Goal: Task Accomplishment & Management: Manage account settings

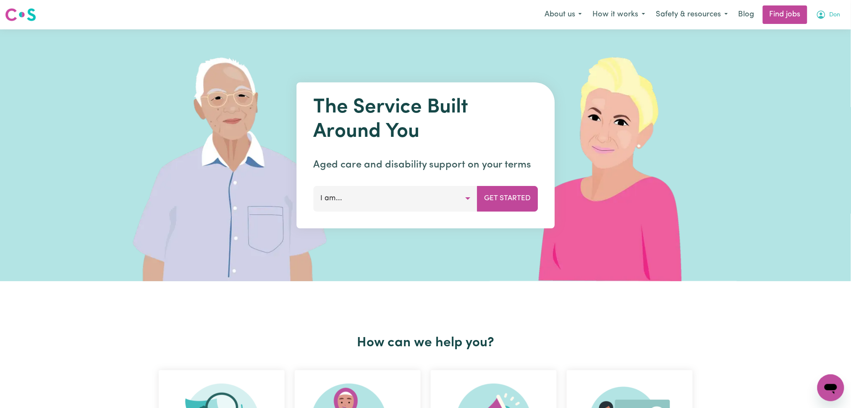
click at [833, 13] on span "Don" at bounding box center [835, 15] width 11 height 9
click at [814, 63] on link "Logout" at bounding box center [813, 64] width 66 height 16
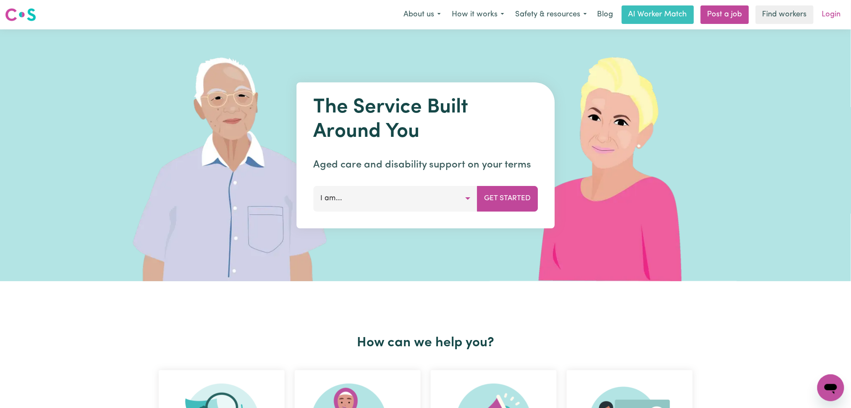
click at [824, 11] on link "Login" at bounding box center [831, 14] width 29 height 18
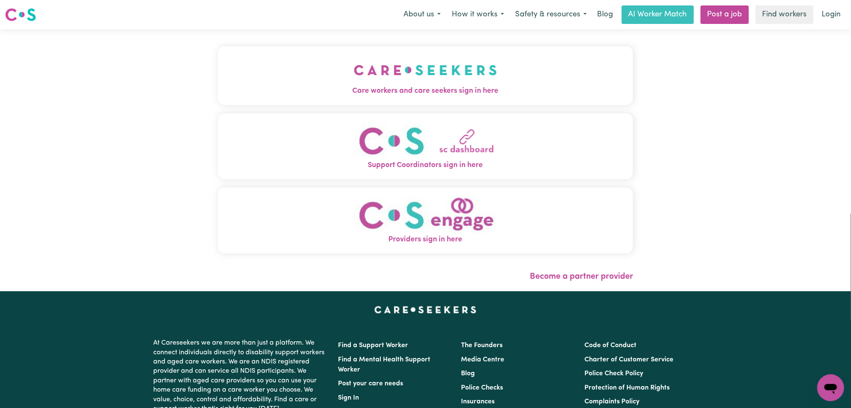
click at [380, 81] on button "Care workers and care seekers sign in here" at bounding box center [426, 75] width 416 height 59
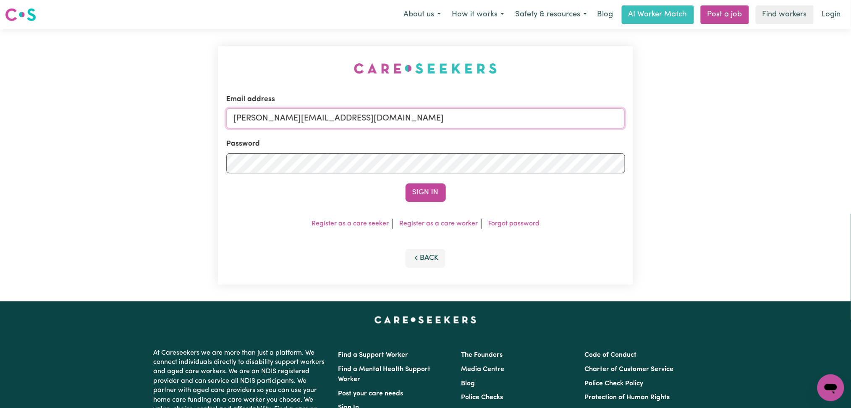
click at [385, 121] on input "[PERSON_NAME][EMAIL_ADDRESS][DOMAIN_NAME]" at bounding box center [425, 118] width 399 height 20
type input "[EMAIL_ADDRESS][DOMAIN_NAME]"
click at [428, 195] on button "Sign In" at bounding box center [426, 193] width 40 height 18
